Goal: Use online tool/utility: Utilize a website feature to perform a specific function

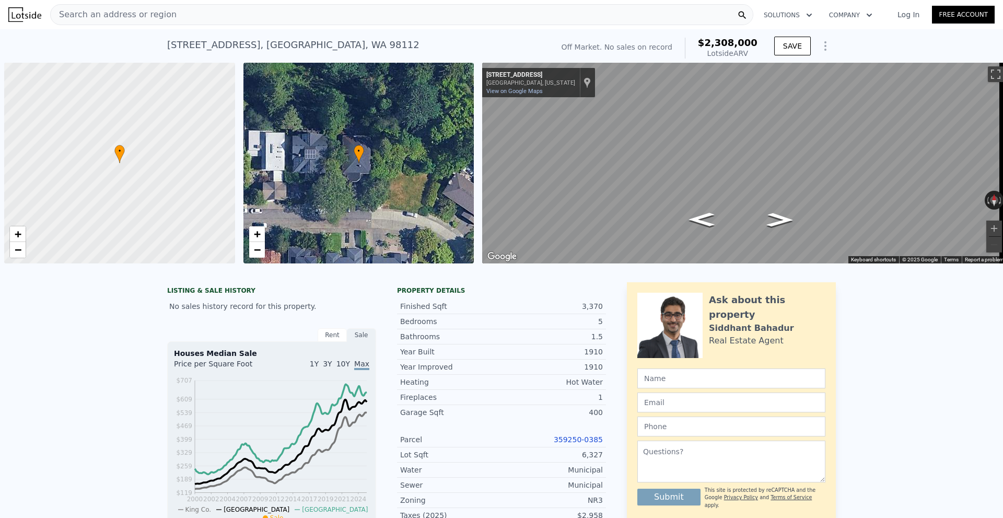
click at [294, 17] on div "Search an address or region" at bounding box center [401, 14] width 703 height 21
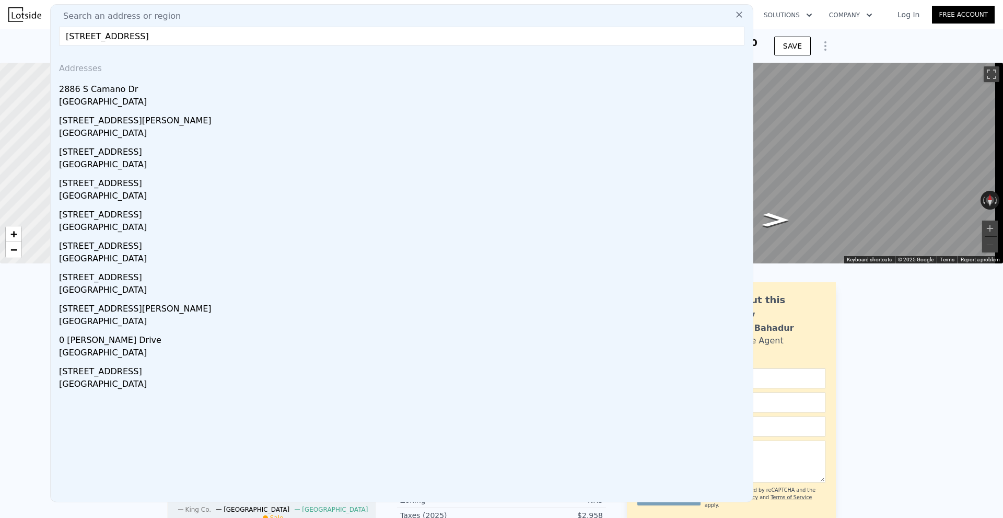
click at [212, 94] on div "2886 S Camano Dr" at bounding box center [404, 87] width 690 height 17
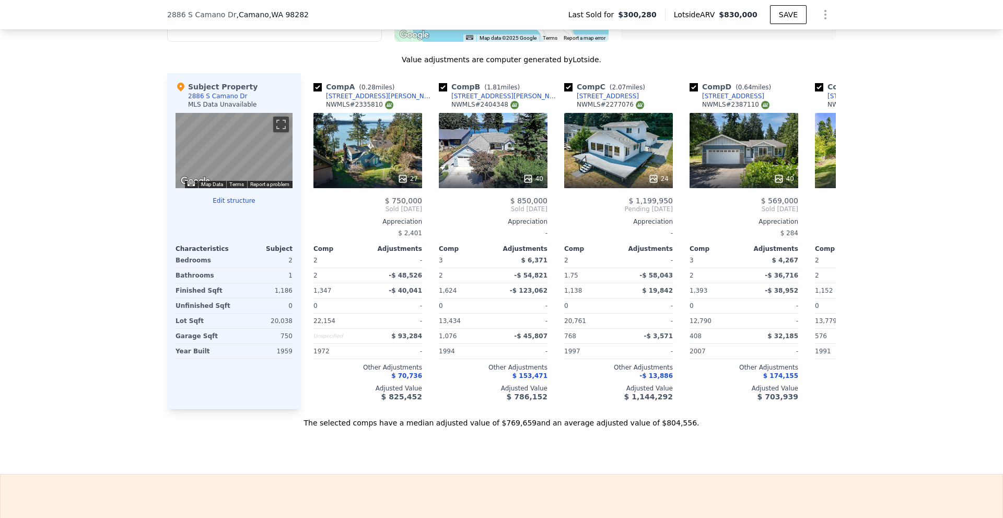
scroll to position [989, 0]
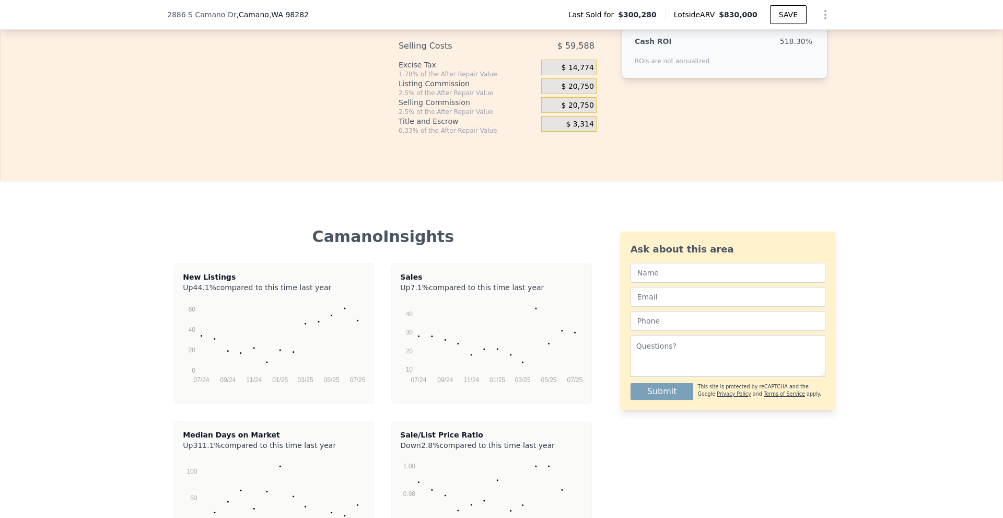
drag, startPoint x: 894, startPoint y: 172, endPoint x: 892, endPoint y: 287, distance: 115.5
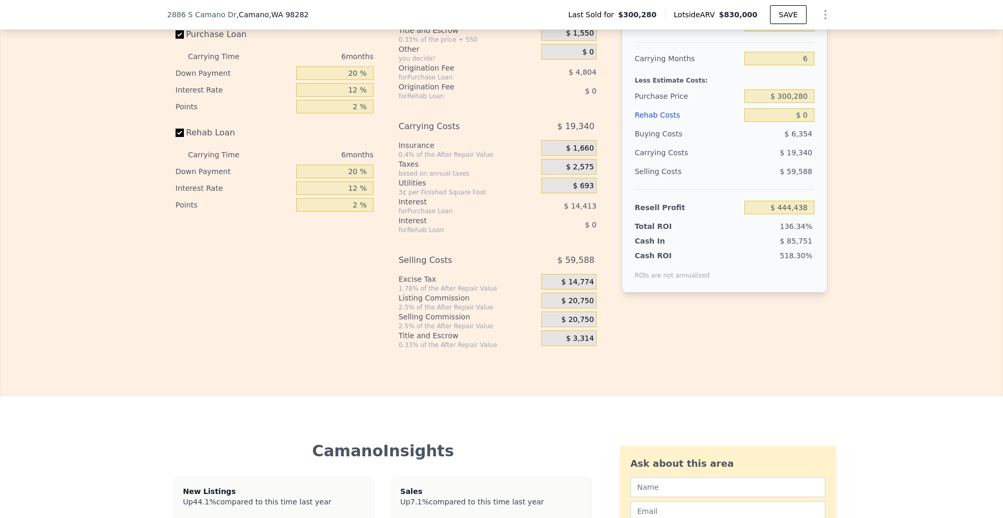
scroll to position [1443, 0]
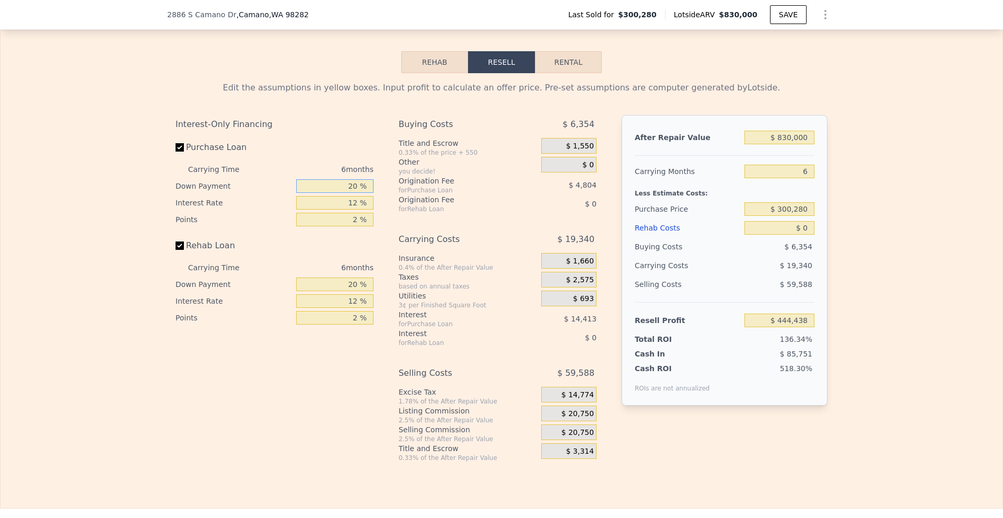
click at [347, 193] on input "20 %" at bounding box center [334, 186] width 77 height 14
type input "1 %"
type input "$ 439,870"
type input "10 %"
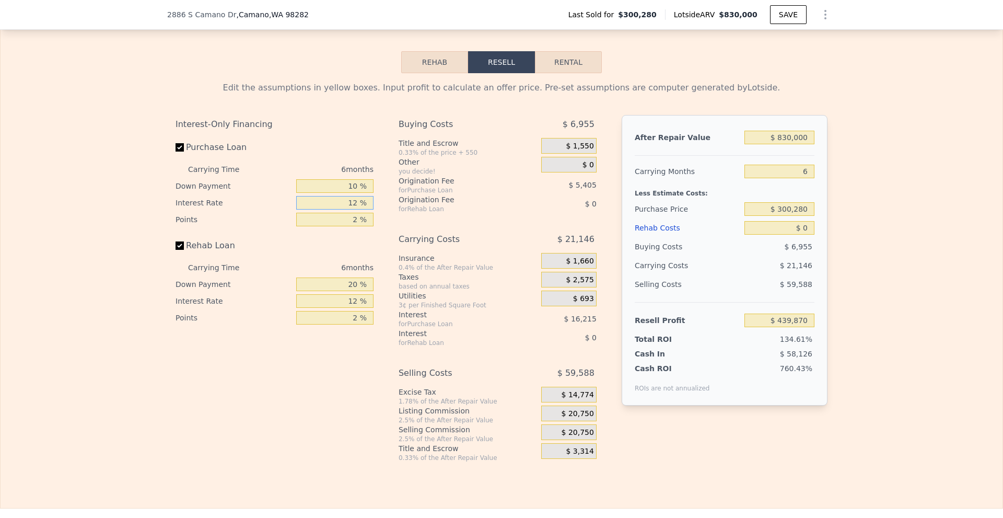
type input "$ 442,031"
type input "10 %"
type input "$ 444,737"
type input "1 %"
type input "$ 447,439"
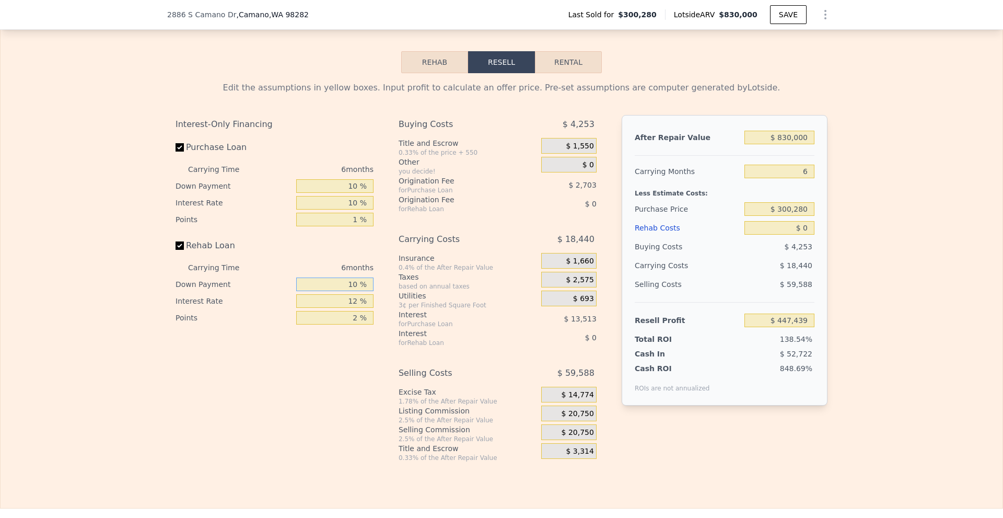
type input "10 %"
type input "1 %"
click at [569, 418] on span "$ 20,750" at bounding box center [578, 413] width 32 height 9
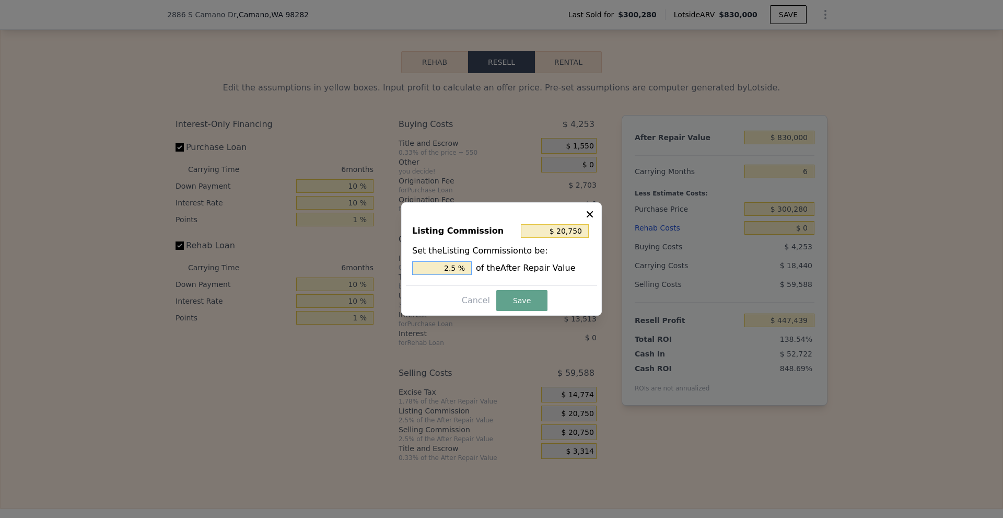
click at [452, 269] on input "2.5 %" at bounding box center [442, 268] width 60 height 14
type input "$ 12,450"
type input "1.5 %"
click at [504, 293] on button "Save" at bounding box center [521, 300] width 51 height 21
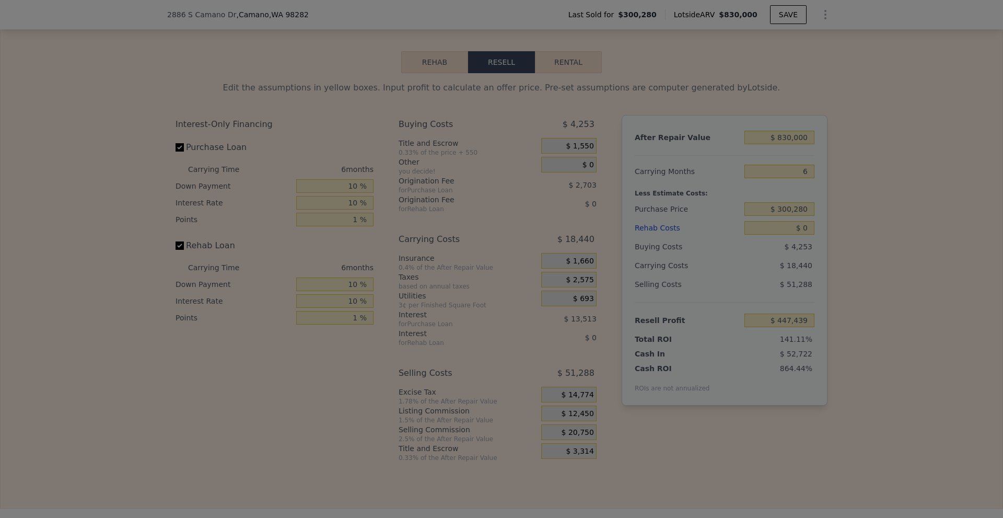
type input "$ 455,739"
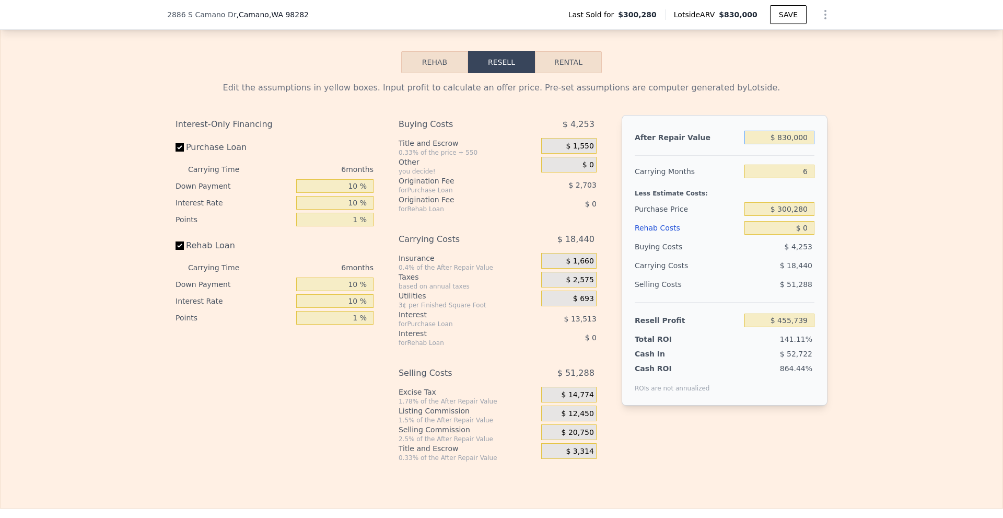
drag, startPoint x: 777, startPoint y: 153, endPoint x: 841, endPoint y: 156, distance: 64.4
click at [841, 156] on div "Edit the assumptions in yellow boxes. Input profit to calculate an offer price.…" at bounding box center [502, 267] width 1002 height 389
drag, startPoint x: 783, startPoint y: 153, endPoint x: 849, endPoint y: 156, distance: 66.4
click at [849, 156] on div "Edit the assumptions in yellow boxes. Input profit to calculate an offer price.…" at bounding box center [502, 267] width 1002 height 389
type input "$ 7"
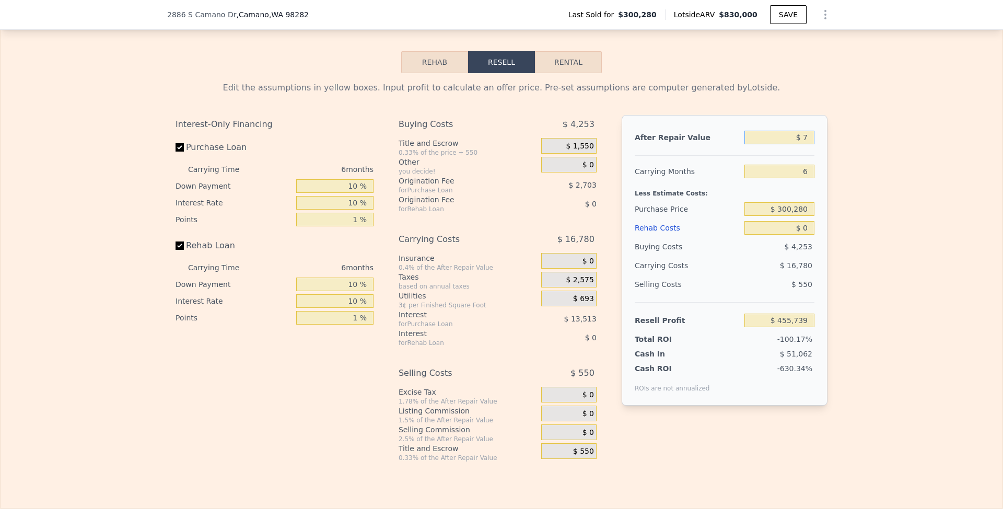
type input "-$ 321,856"
type input "$ 700,000"
type input "$ 333,946"
type input "$ 700,000"
type input "$ 500,000"
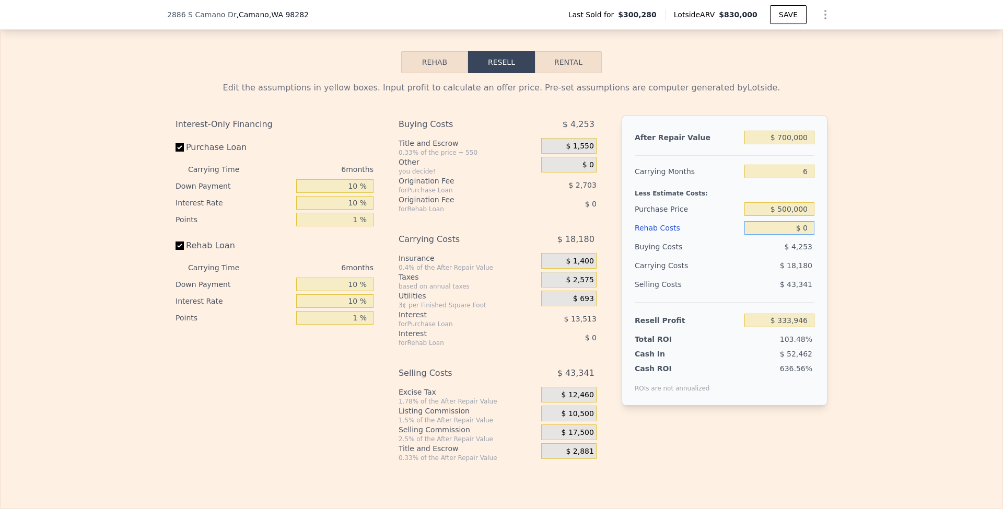
type input "$ 122,776"
type input "$ 1"
type input "$ 122,775"
type input "$ 1,500"
type input "$ 122,619"
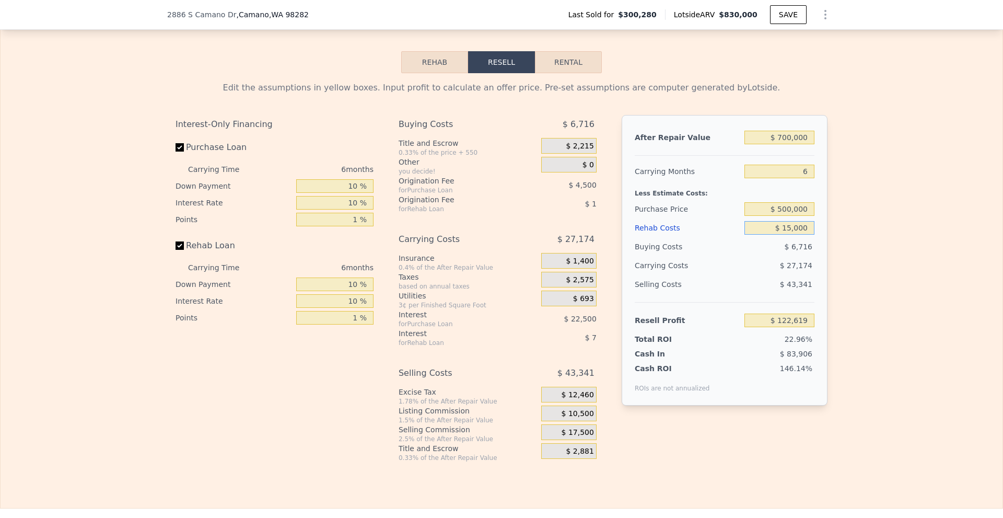
type input "$ 150,000"
type input "-$ 35,324"
click at [933, 225] on div "Edit the assumptions in yellow boxes. Input profit to calculate an offer price.…" at bounding box center [502, 267] width 1002 height 389
click at [783, 235] on input "$ 150,000" at bounding box center [779, 228] width 70 height 14
type input "$ 120,000"
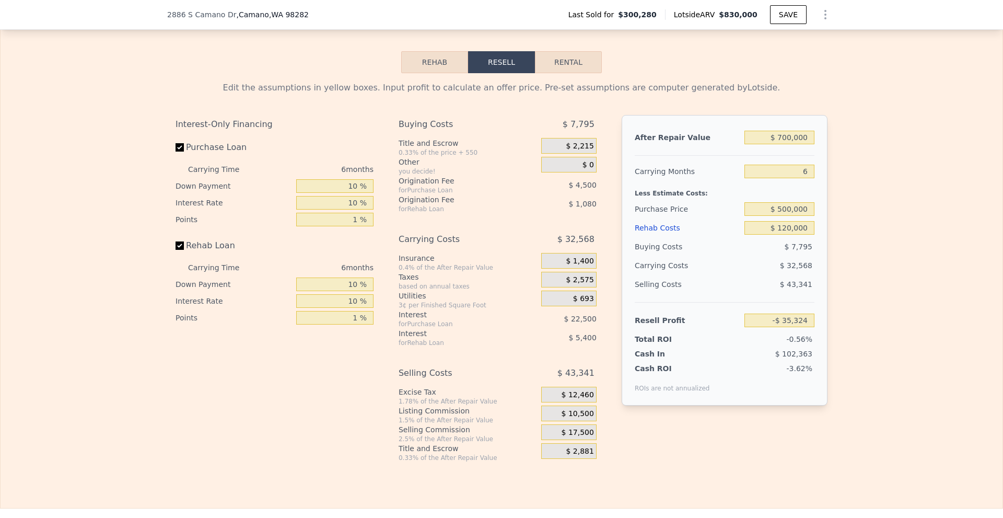
type input "-$ 3,704"
click at [879, 242] on div "Edit the assumptions in yellow boxes. Input profit to calculate an offer price.…" at bounding box center [502, 267] width 1002 height 389
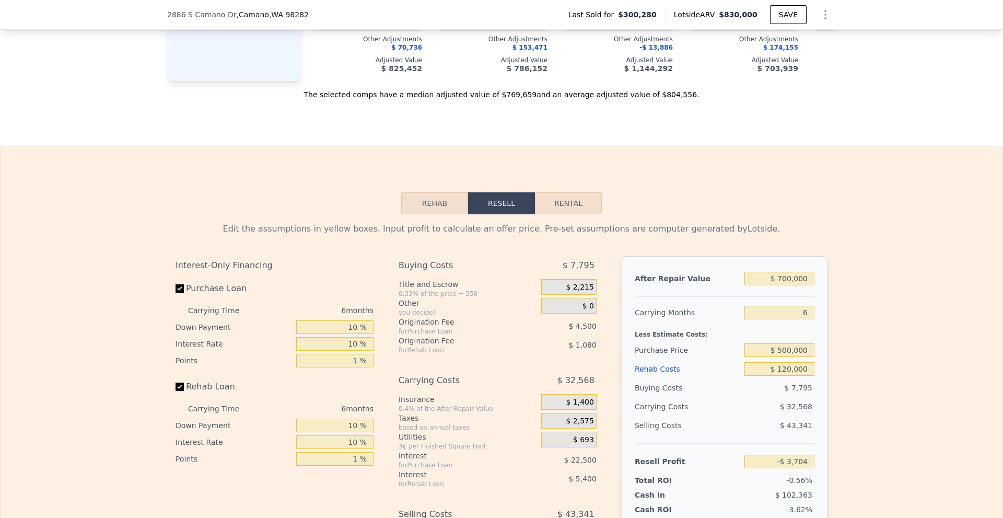
scroll to position [1496, 0]
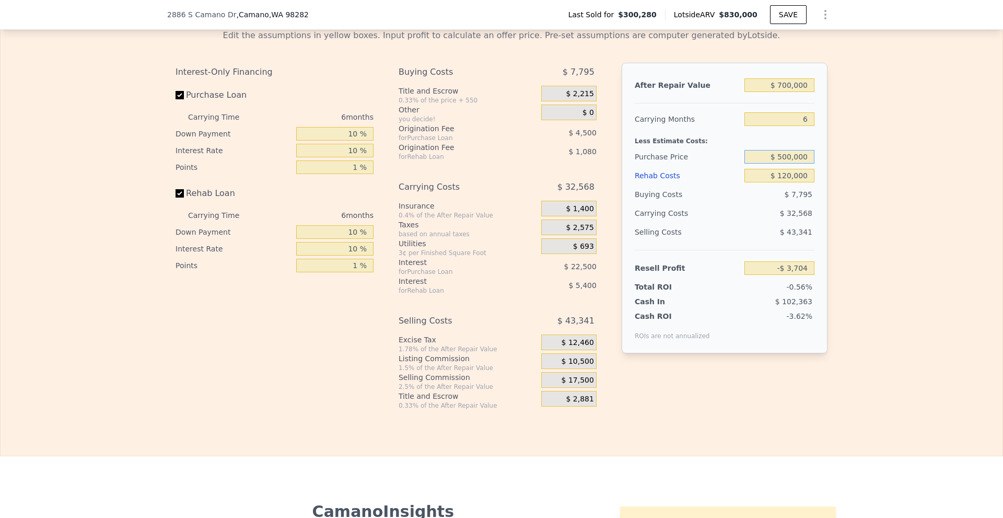
drag, startPoint x: 778, startPoint y: 172, endPoint x: 785, endPoint y: 173, distance: 7.3
click at [785, 164] on input "$ 500,000" at bounding box center [779, 157] width 70 height 14
type input "$ 450,000"
click at [849, 189] on div "Edit the assumptions in yellow boxes. Input profit to calculate an offer price.…" at bounding box center [502, 215] width 1002 height 389
type input "$ 49,162"
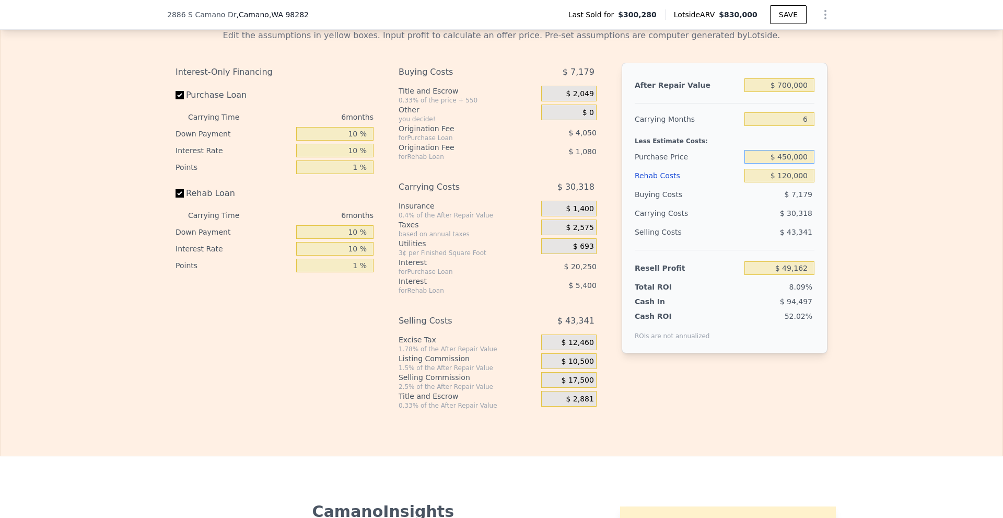
click at [785, 164] on input "$ 450,000" at bounding box center [779, 157] width 70 height 14
type input "$ 400,000"
click at [854, 200] on div "Edit the assumptions in yellow boxes. Input profit to calculate an offer price.…" at bounding box center [502, 215] width 1002 height 389
type input "$ 102,029"
drag, startPoint x: 783, startPoint y: 172, endPoint x: 790, endPoint y: 172, distance: 6.8
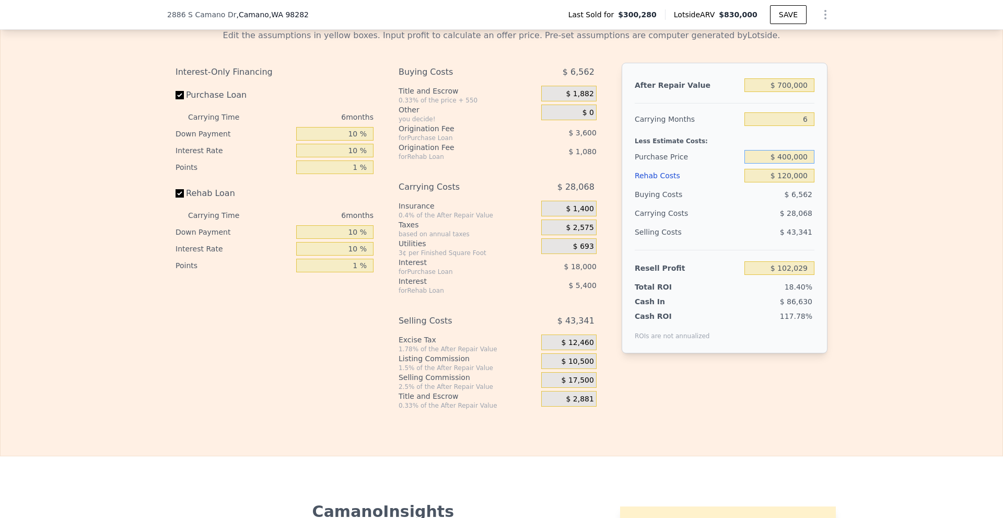
click at [790, 164] on input "$ 400,000" at bounding box center [779, 157] width 70 height 14
type input "$ 435,000"
click at [861, 201] on div "Edit the assumptions in yellow boxes. Input profit to calculate an offer price.…" at bounding box center [502, 215] width 1002 height 389
type input "$ 65,019"
click at [861, 201] on div "Edit the assumptions in yellow boxes. Input profit to calculate an offer price.…" at bounding box center [502, 215] width 1002 height 389
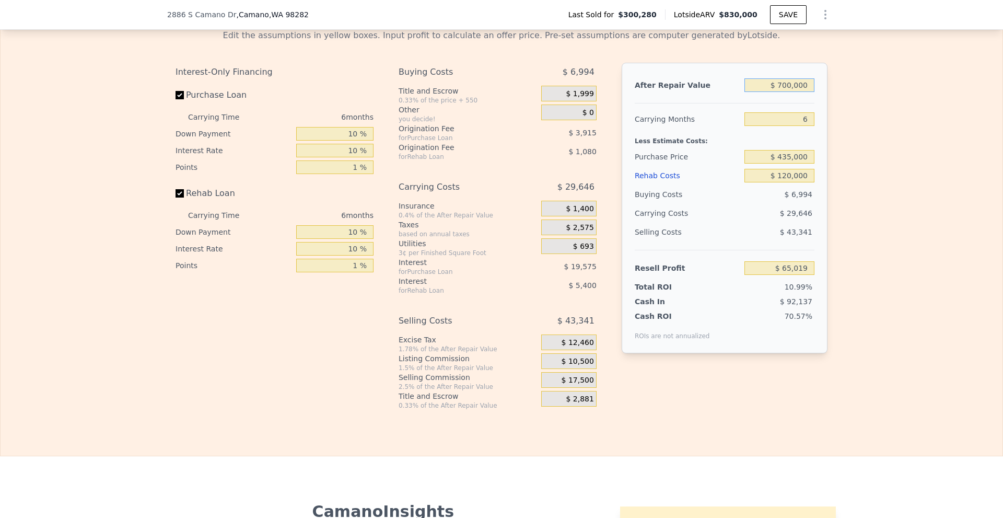
click at [786, 92] on input "$ 700,000" at bounding box center [779, 85] width 70 height 14
type input "$ 750,000"
type input "$ 111,862"
click at [872, 138] on div "Edit the assumptions in yellow boxes. Input profit to calculate an offer price.…" at bounding box center [502, 215] width 1002 height 389
click at [884, 154] on div "Edit the assumptions in yellow boxes. Input profit to calculate an offer price.…" at bounding box center [502, 215] width 1002 height 389
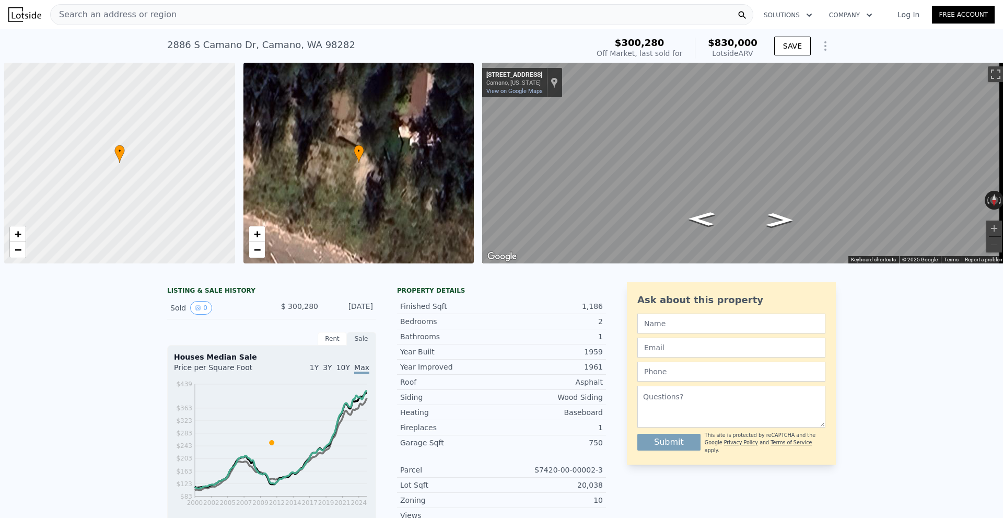
scroll to position [0, 4]
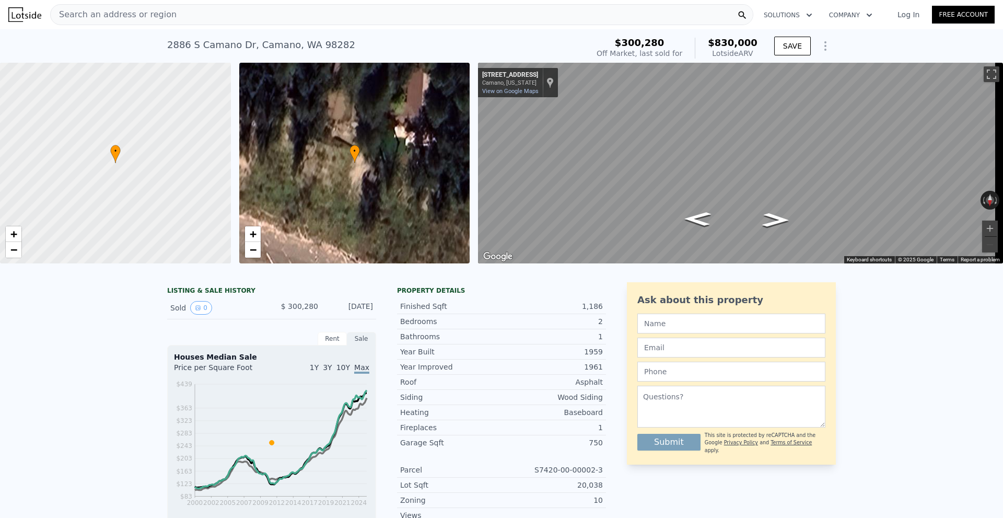
click at [914, 295] on div "LISTING & SALE HISTORY Sold 0 $ 300,280 [DATE] Rent Sale Rent over time Price p…" at bounding box center [501, 511] width 1003 height 475
click at [404, 42] on div "[STREET_ADDRESS][PERSON_NAME] Sold [DATE] for $300,280 (~ARV $830k )" at bounding box center [375, 47] width 417 height 29
click at [196, 14] on div "Search an address or region" at bounding box center [401, 14] width 703 height 21
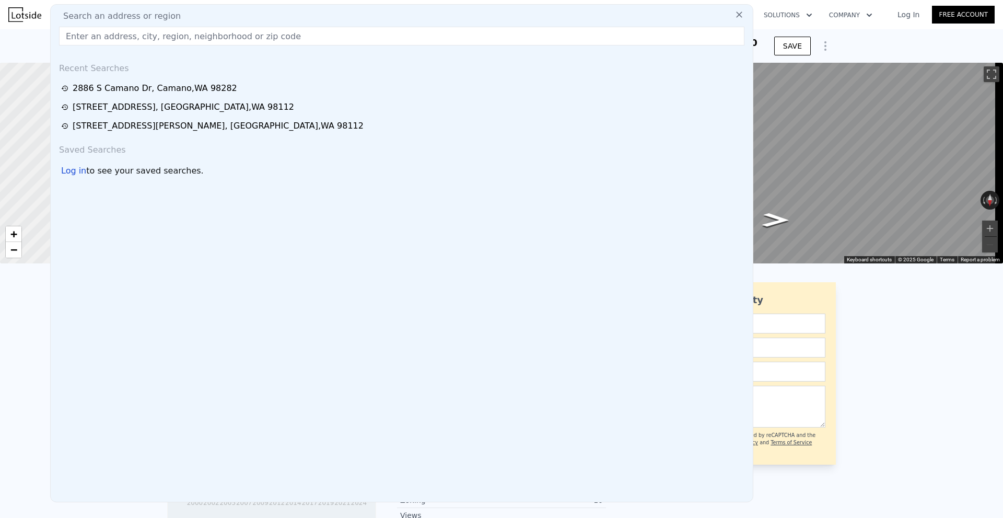
type input "[STREET_ADDRESS]"
type input "$ 830,000"
type input "$ 0"
type input "$ 444,438"
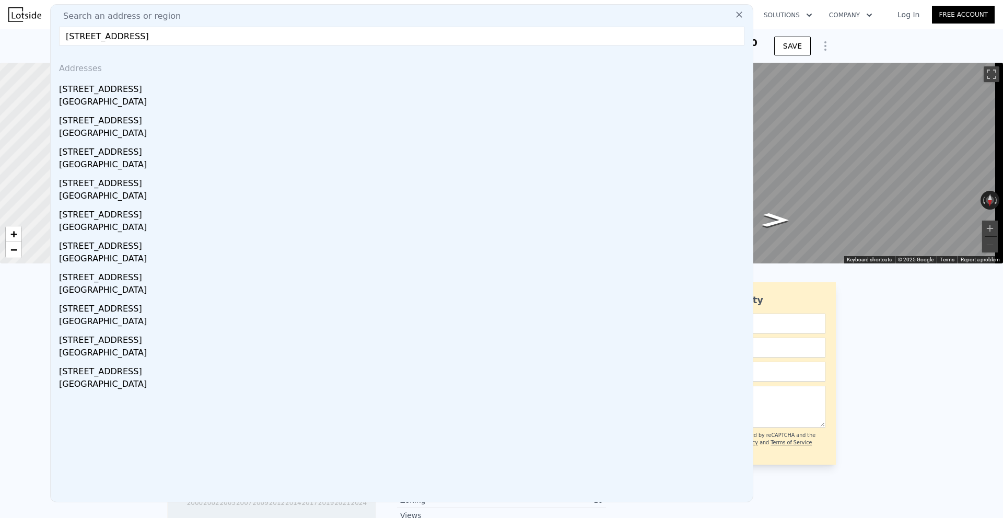
type input "[STREET_ADDRESS]"
click at [192, 79] on div "[STREET_ADDRESS]" at bounding box center [404, 87] width 690 height 17
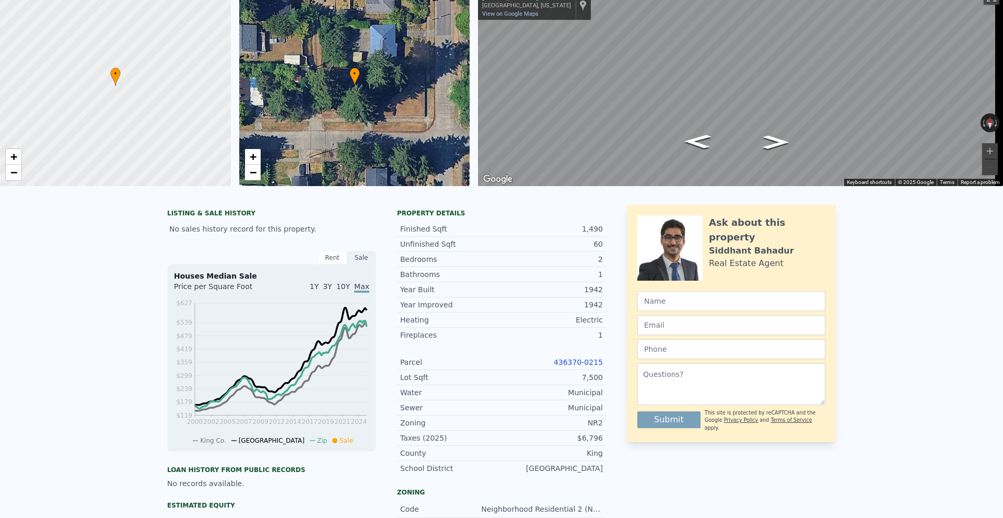
scroll to position [4, 0]
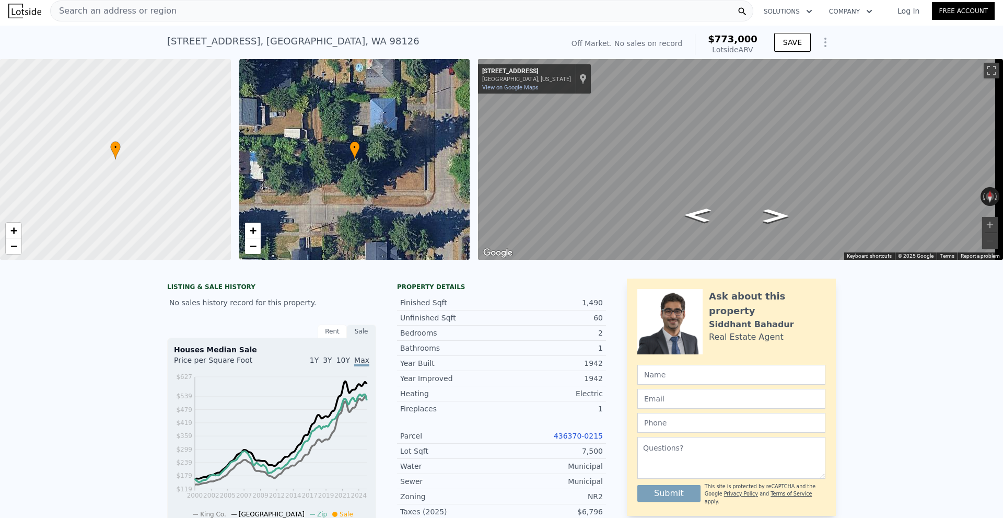
click at [150, 14] on span "Search an address or region" at bounding box center [114, 11] width 126 height 13
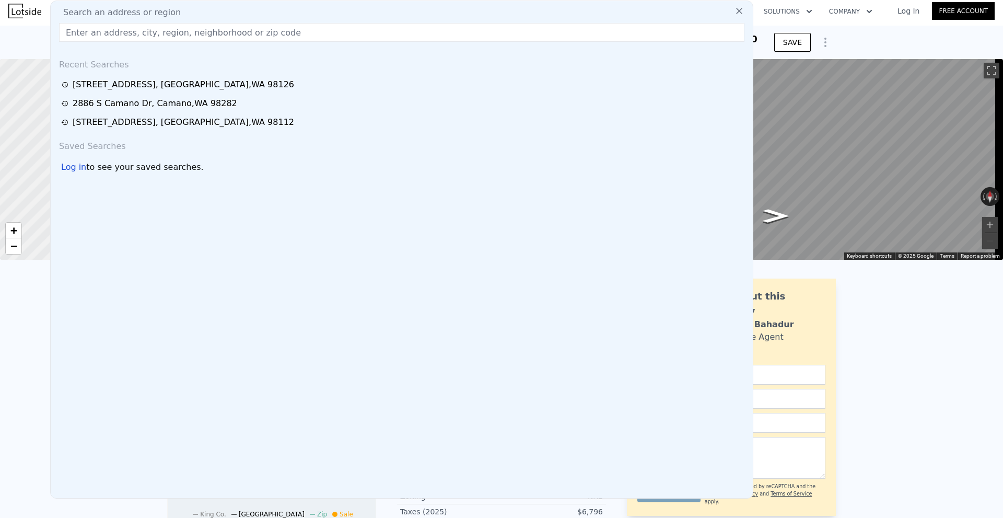
type input "[STREET_ADDRESS]"
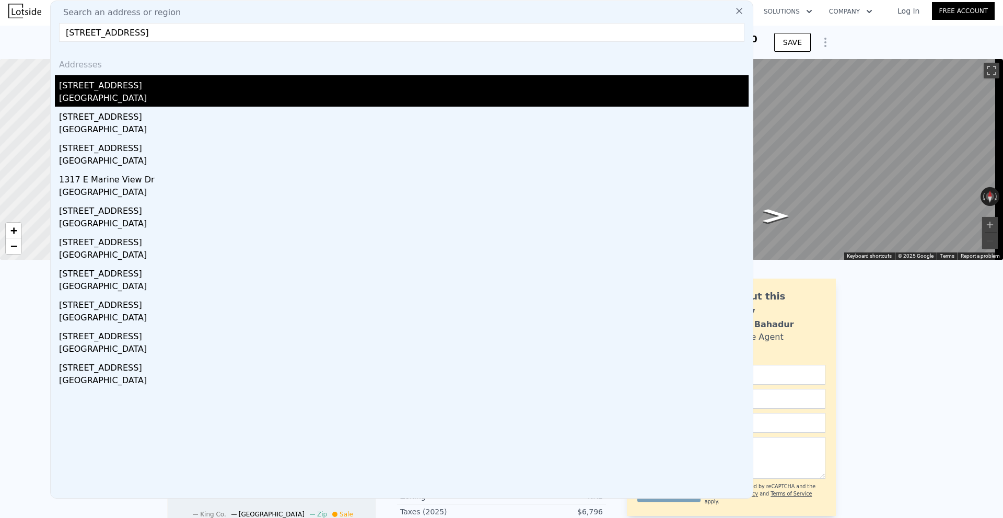
click at [162, 81] on div "[STREET_ADDRESS]" at bounding box center [404, 83] width 690 height 17
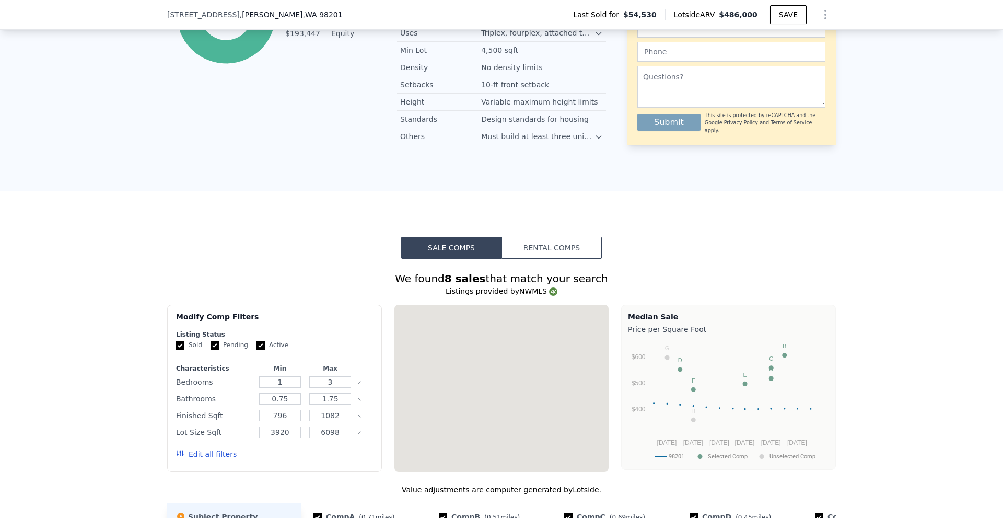
scroll to position [366, 0]
